Goal: Task Accomplishment & Management: Manage account settings

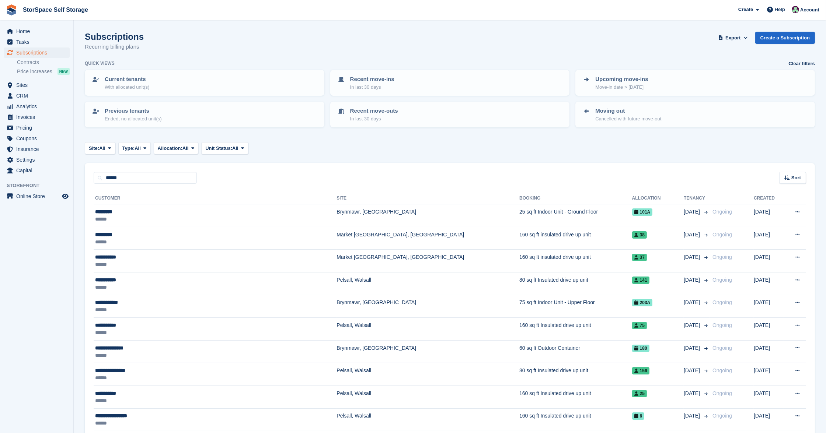
type input "******"
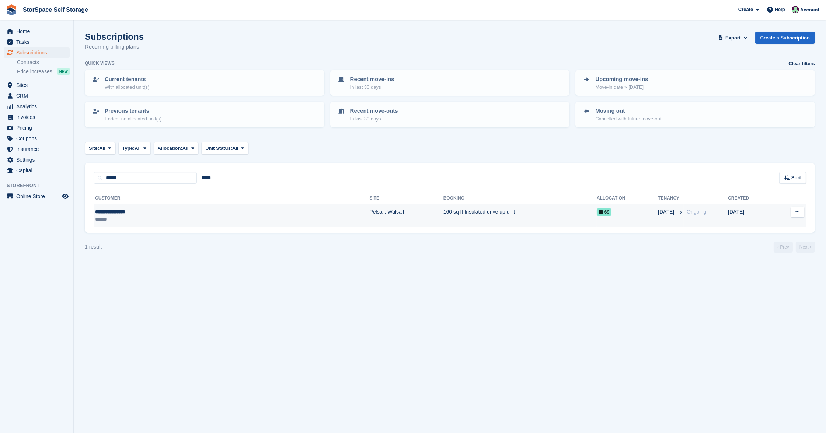
click at [130, 209] on div "**********" at bounding box center [158, 211] width 127 height 7
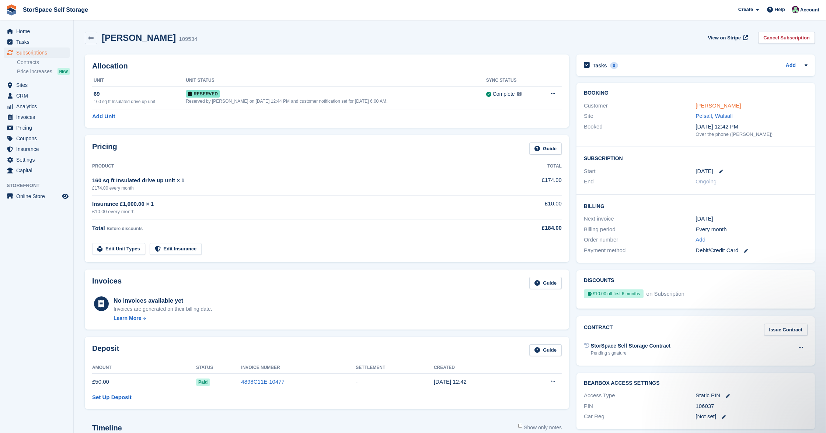
click at [719, 104] on link "Donald pattinson" at bounding box center [718, 105] width 45 height 6
click at [556, 91] on button at bounding box center [553, 93] width 14 height 11
click at [526, 112] on p "Grant Early Access" at bounding box center [524, 109] width 64 height 10
click at [709, 104] on link "Donald pattinson" at bounding box center [718, 105] width 45 height 6
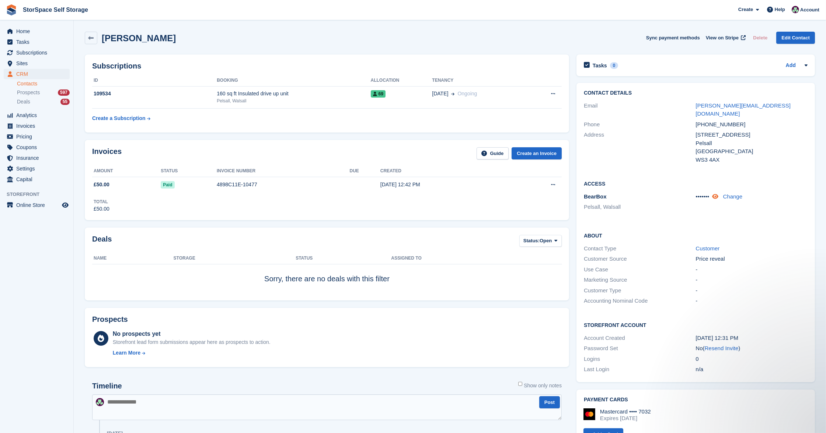
click at [718, 194] on icon at bounding box center [715, 197] width 6 height 6
click at [28, 29] on span "Home" at bounding box center [38, 31] width 44 height 10
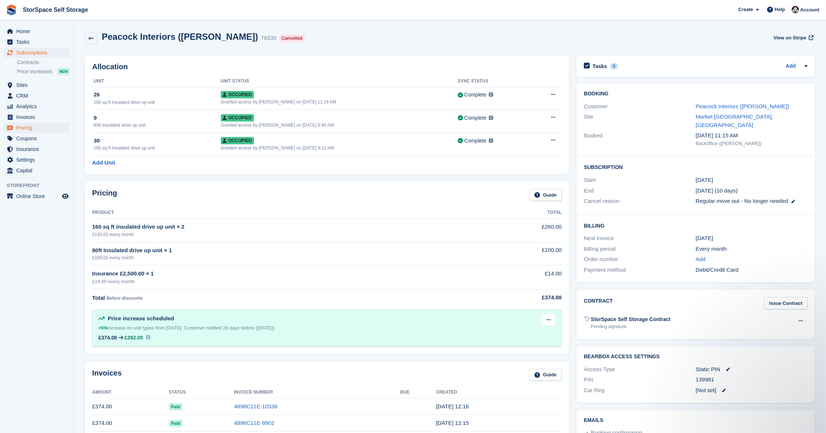
click at [33, 125] on span "Pricing" at bounding box center [38, 128] width 44 height 10
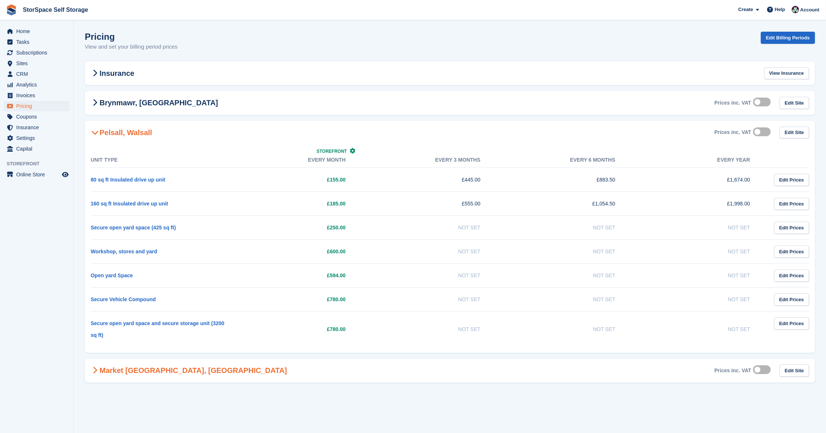
click at [181, 370] on h2 "Market [GEOGRAPHIC_DATA], [GEOGRAPHIC_DATA]" at bounding box center [189, 370] width 196 height 9
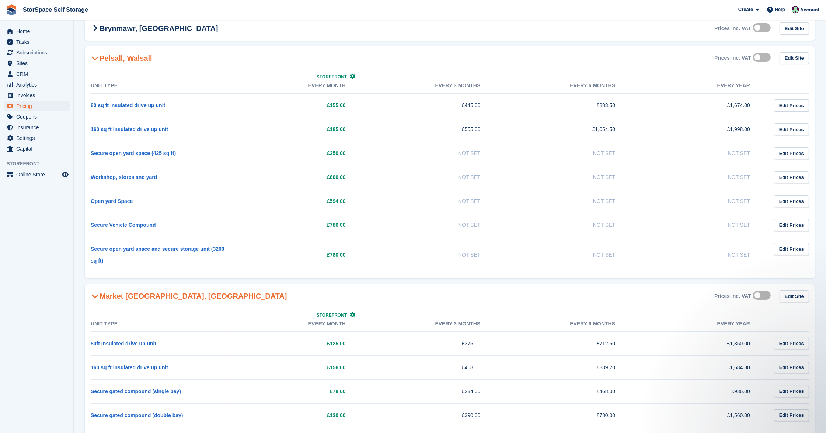
scroll to position [113, 0]
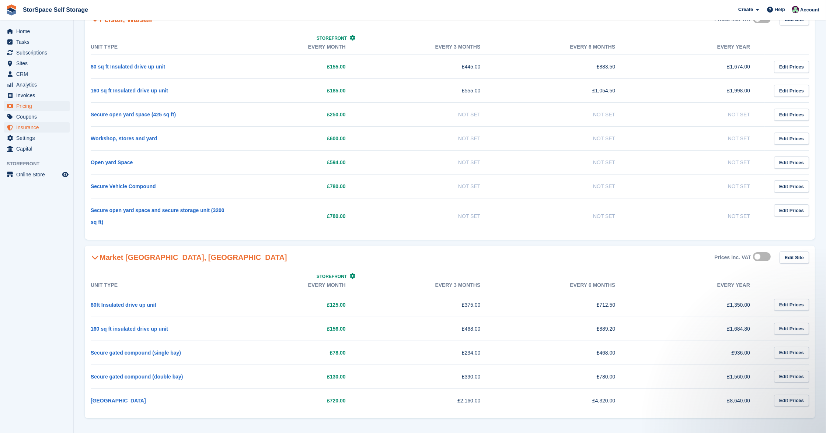
click at [29, 129] on span "Insurance" at bounding box center [38, 127] width 44 height 10
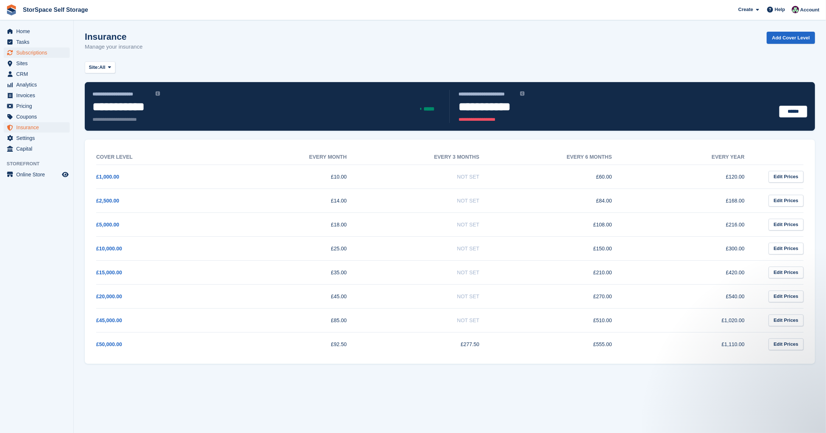
click at [35, 53] on span "Subscriptions" at bounding box center [38, 53] width 44 height 10
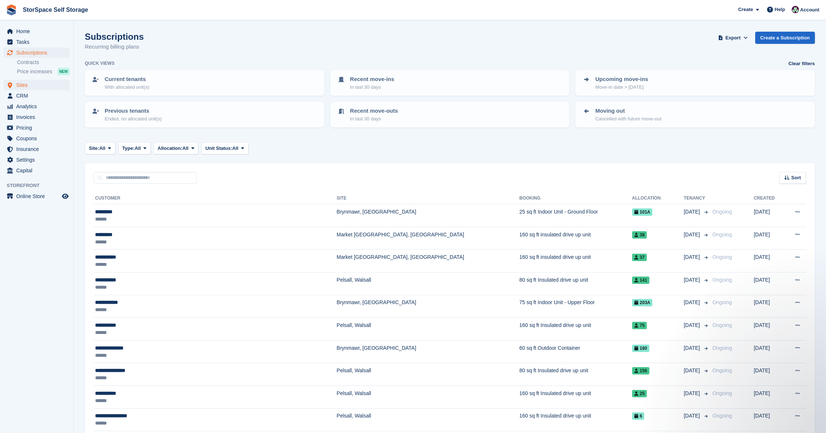
click at [23, 84] on span "Sites" at bounding box center [38, 85] width 44 height 10
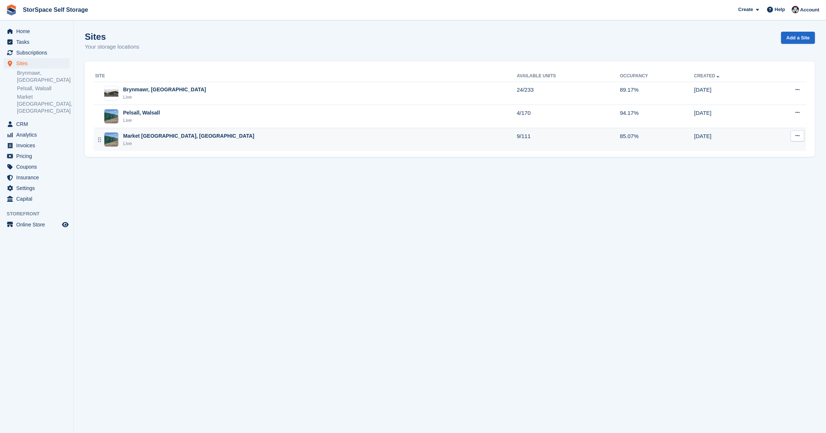
click at [230, 140] on div "Market Drayton, Shropshire Live" at bounding box center [306, 139] width 422 height 15
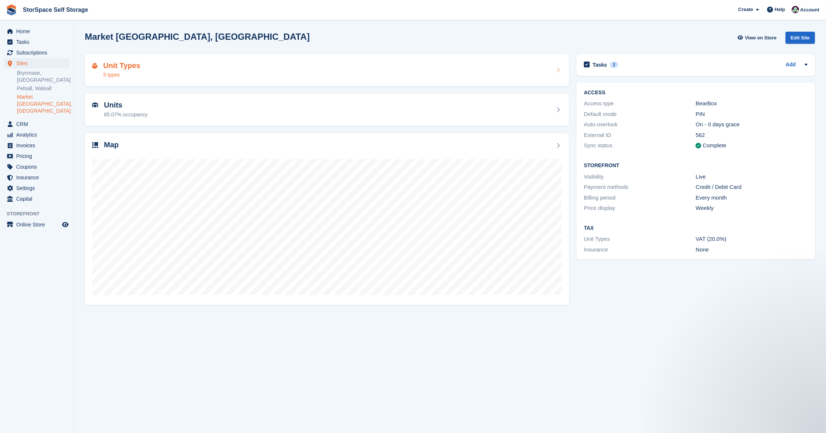
click at [173, 73] on div "Unit Types 5 types" at bounding box center [326, 71] width 469 height 18
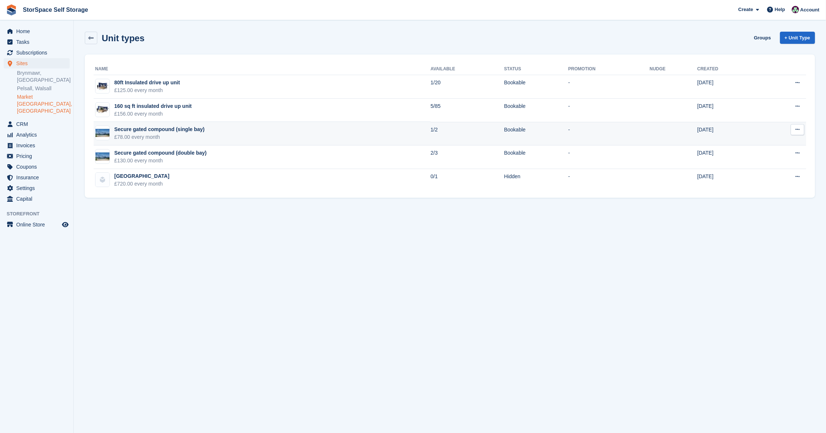
click at [212, 131] on td "Secure gated compound (single bay) £78.00 every month" at bounding box center [262, 134] width 337 height 24
click at [30, 28] on span "Home" at bounding box center [38, 31] width 44 height 10
